Goal: Browse casually

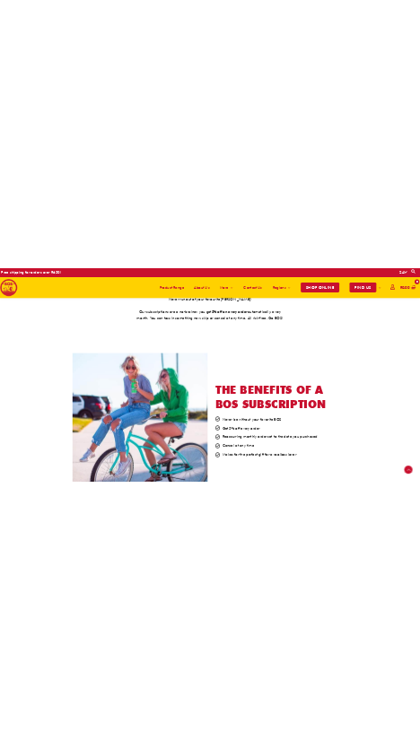
scroll to position [339, 0]
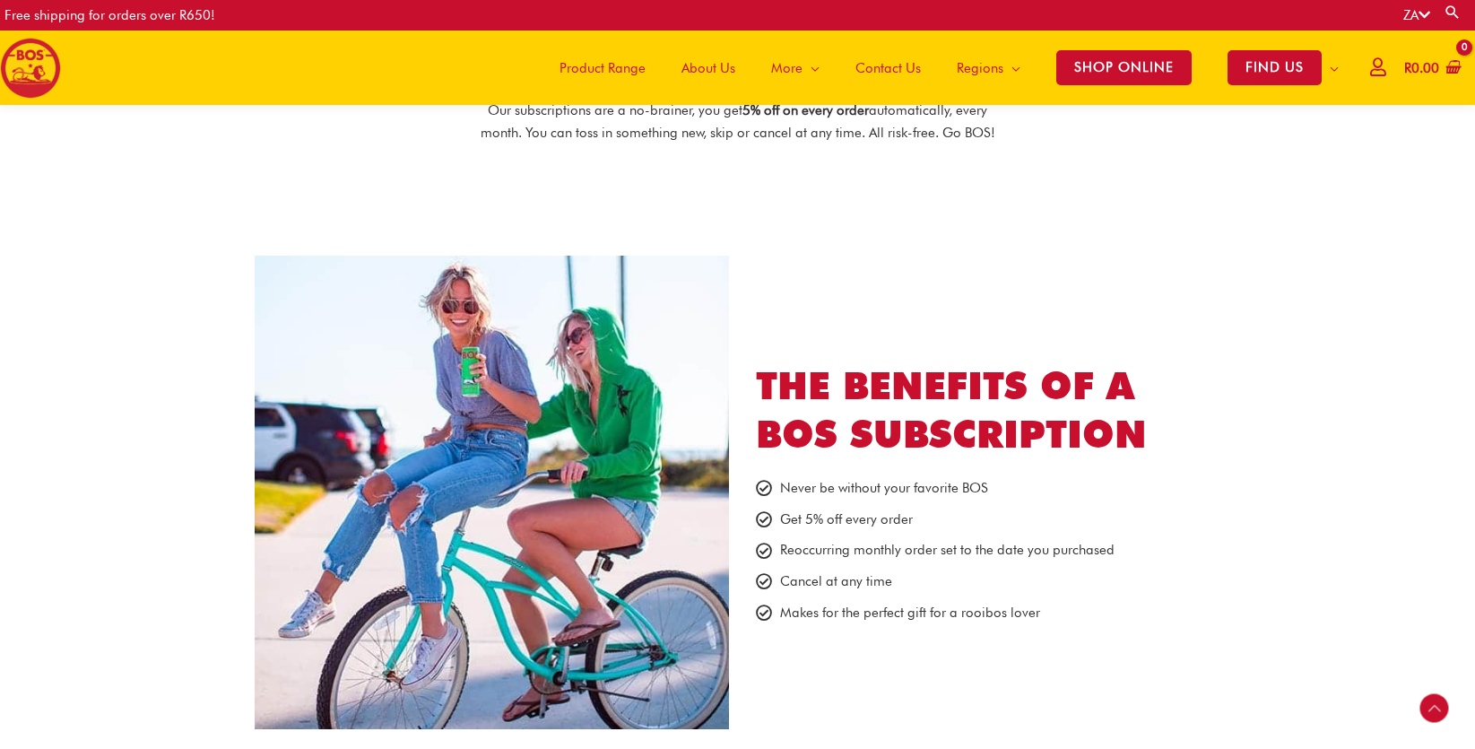
click at [854, 391] on h2 "The benefits of a BOS subscription" at bounding box center [984, 410] width 456 height 98
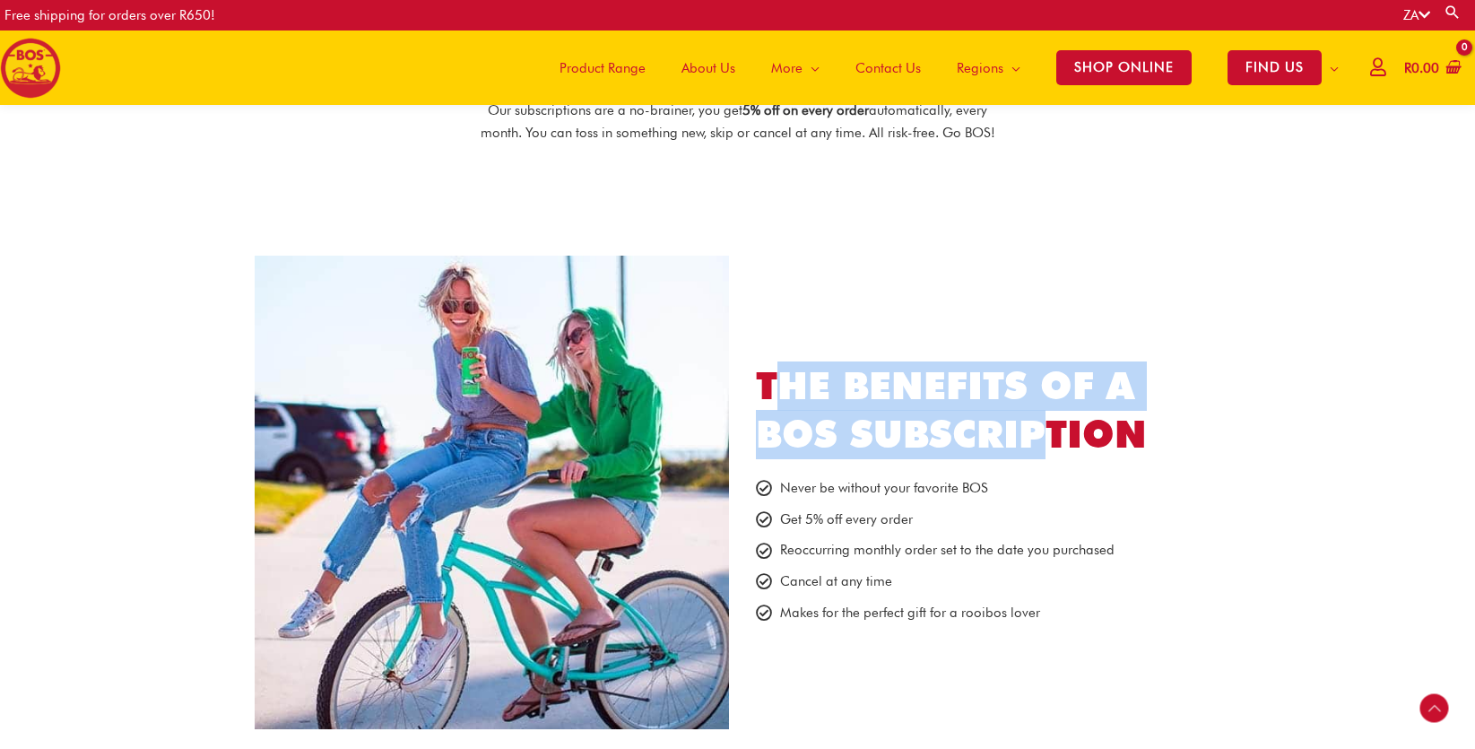
drag, startPoint x: 773, startPoint y: 384, endPoint x: 1056, endPoint y: 430, distance: 287.1
click at [1054, 430] on h2 "The benefits of a BOS subscription" at bounding box center [984, 410] width 456 height 98
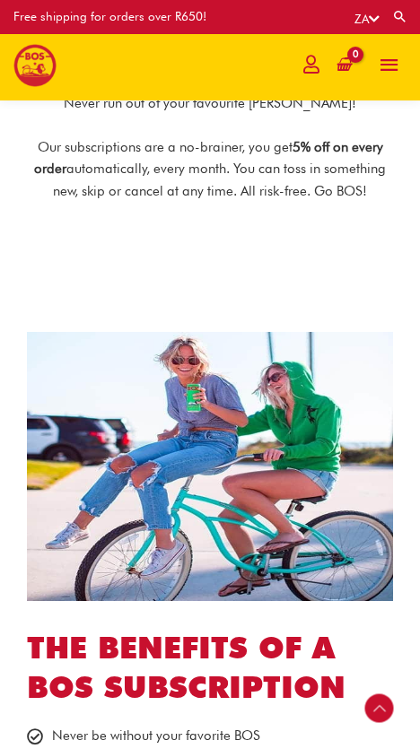
drag, startPoint x: 273, startPoint y: 602, endPoint x: 272, endPoint y: 638, distance: 36.8
click at [273, 602] on div at bounding box center [210, 466] width 384 height 287
click at [272, 638] on h2 "The benefits of a BOS subscription" at bounding box center [214, 667] width 375 height 79
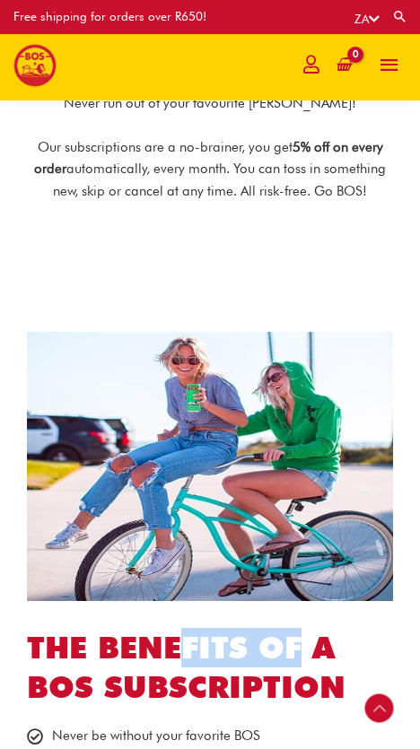
drag, startPoint x: 291, startPoint y: 663, endPoint x: 186, endPoint y: 647, distance: 106.0
click at [186, 647] on h2 "The benefits of a BOS subscription" at bounding box center [214, 667] width 375 height 79
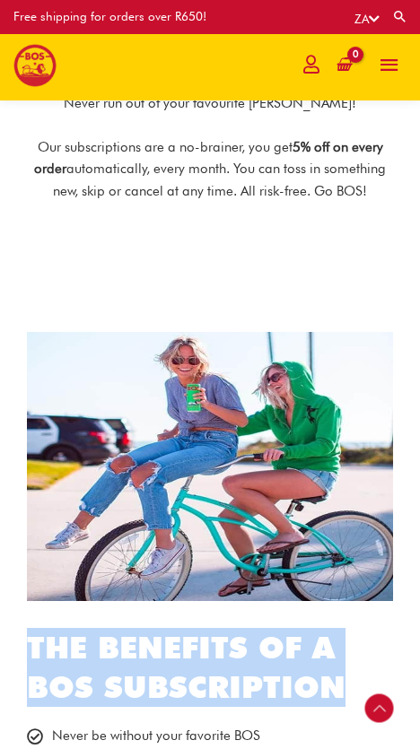
drag, startPoint x: 342, startPoint y: 681, endPoint x: 17, endPoint y: 628, distance: 329.0
click at [11, 628] on div "BOS DELIVERS TO YOUR DOOR MONTHLY Never run out of your favourite BOS! Our subs…" at bounding box center [210, 370] width 420 height 1002
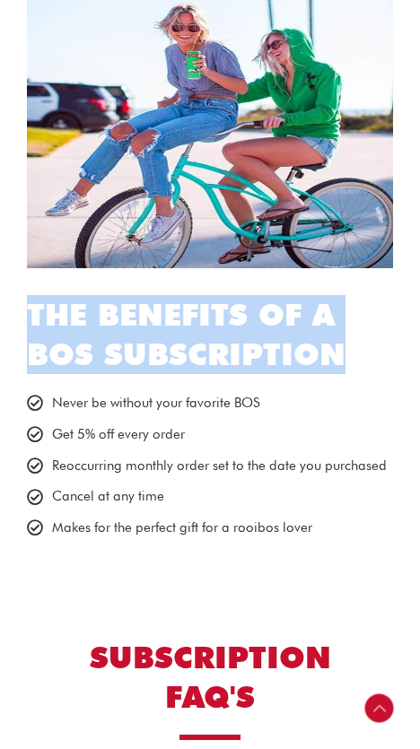
scroll to position [657, 0]
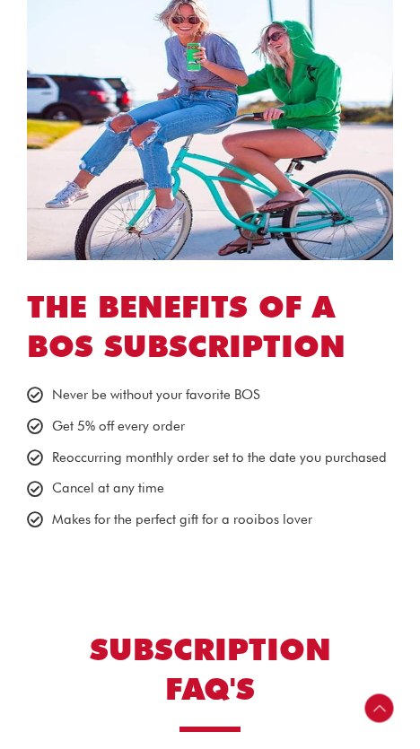
click at [210, 657] on h2 "SUBSCRIPTION FAQ'S" at bounding box center [209, 668] width 301 height 79
click at [209, 640] on h2 "SUBSCRIPTION FAQ'S" at bounding box center [209, 668] width 301 height 79
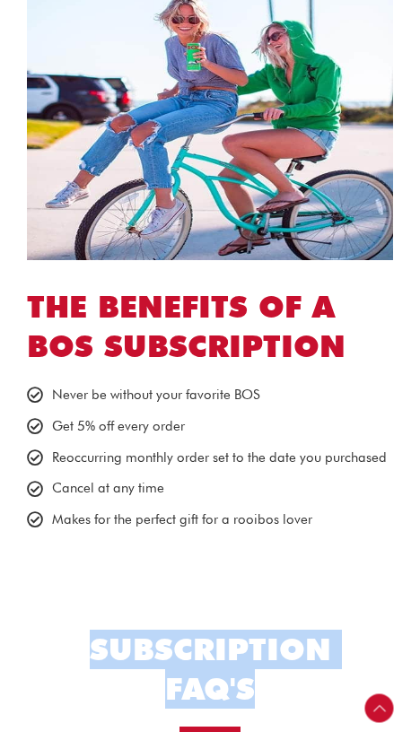
drag, startPoint x: 91, startPoint y: 640, endPoint x: 273, endPoint y: 674, distance: 186.1
click at [273, 674] on h2 "SUBSCRIPTION FAQ'S" at bounding box center [209, 668] width 301 height 79
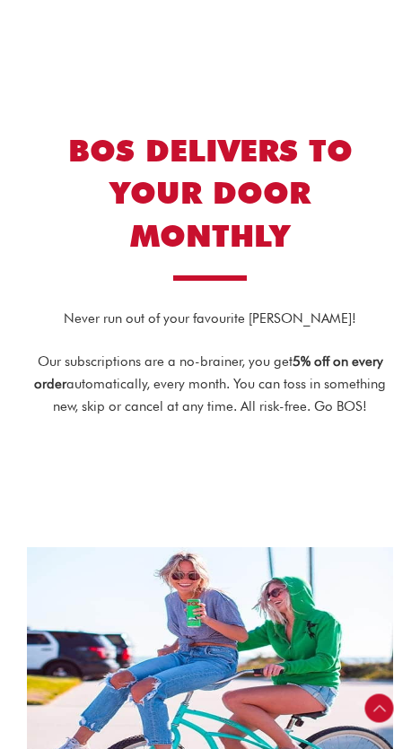
scroll to position [0, 0]
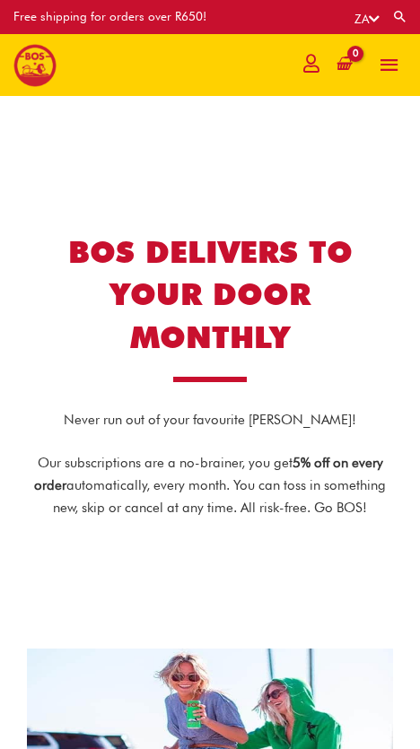
click at [308, 256] on h1 "BOS DELIVERS TO YOUR DOOR MONTHLY" at bounding box center [210, 294] width 366 height 128
drag, startPoint x: 215, startPoint y: 329, endPoint x: 228, endPoint y: 325, distance: 13.1
click at [215, 329] on h1 "BOS DELIVERS TO YOUR DOOR MONTHLY" at bounding box center [210, 294] width 366 height 128
click at [262, 303] on h1 "BOS DELIVERS TO YOUR DOOR MONTHLY" at bounding box center [210, 294] width 366 height 128
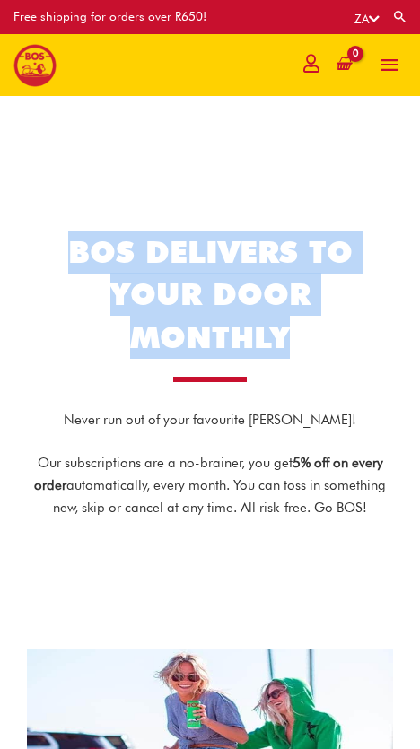
drag, startPoint x: 263, startPoint y: 330, endPoint x: 68, endPoint y: 235, distance: 216.5
click at [68, 235] on h1 "BOS DELIVERS TO YOUR DOOR MONTHLY" at bounding box center [210, 294] width 366 height 128
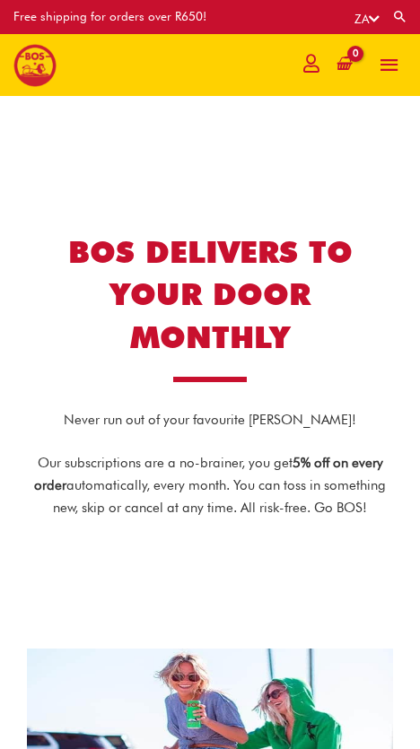
click at [208, 303] on h1 "BOS DELIVERS TO YOUR DOOR MONTHLY" at bounding box center [210, 294] width 366 height 128
click at [42, 49] on img at bounding box center [34, 65] width 43 height 43
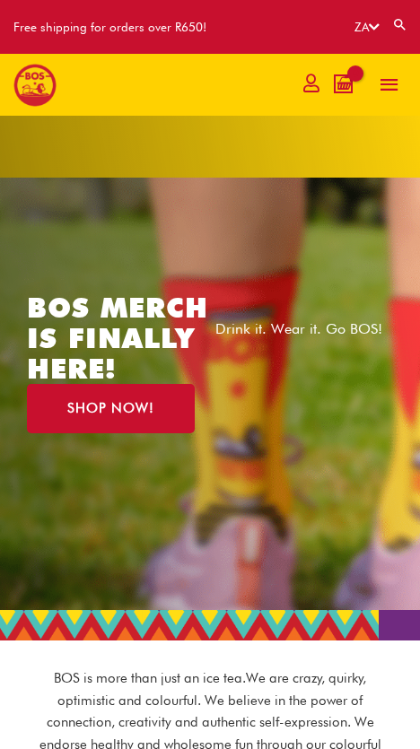
click at [99, 337] on link "BOS MERCH IS FINALLY HERE!" at bounding box center [117, 338] width 181 height 94
